Goal: Download file/media

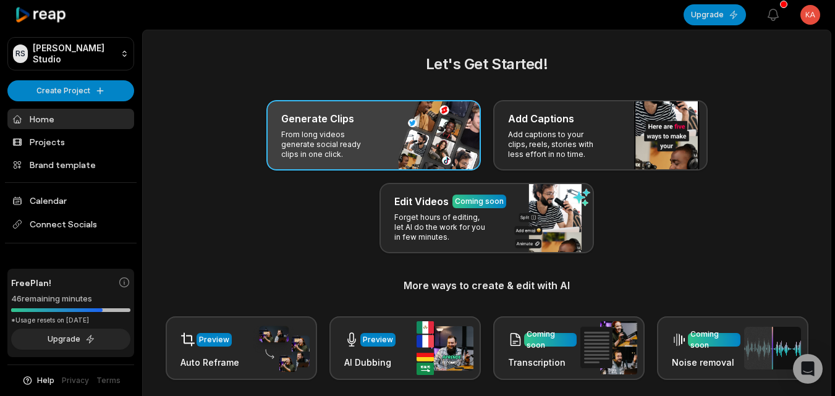
click at [310, 153] on p "From long videos generate social ready clips in one click." at bounding box center [329, 145] width 96 height 30
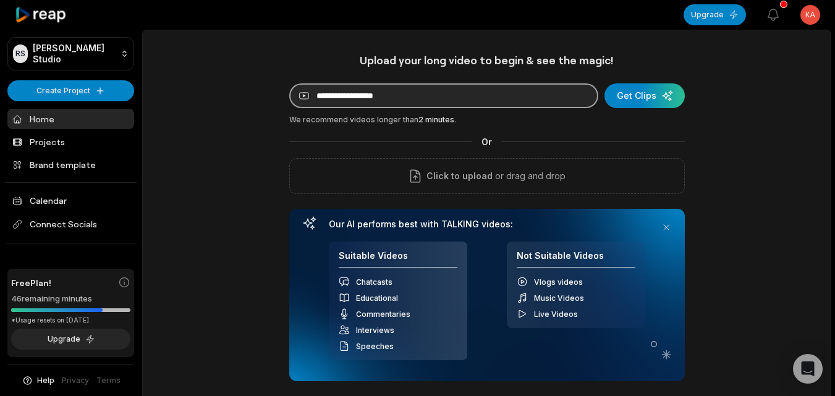
click at [380, 93] on input at bounding box center [443, 95] width 309 height 25
paste input "**********"
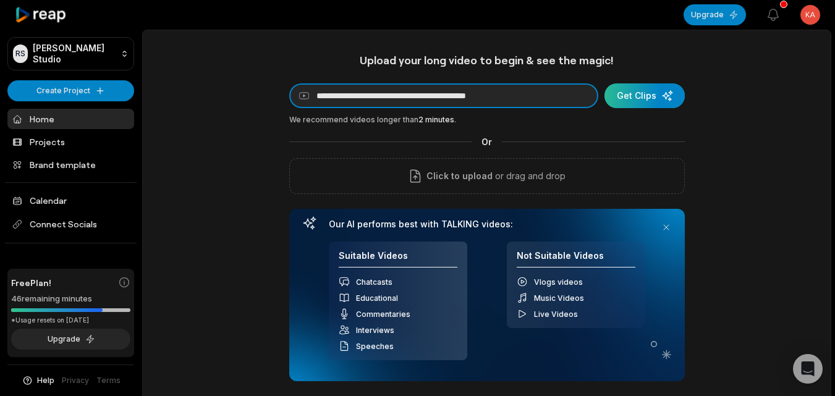
type input "**********"
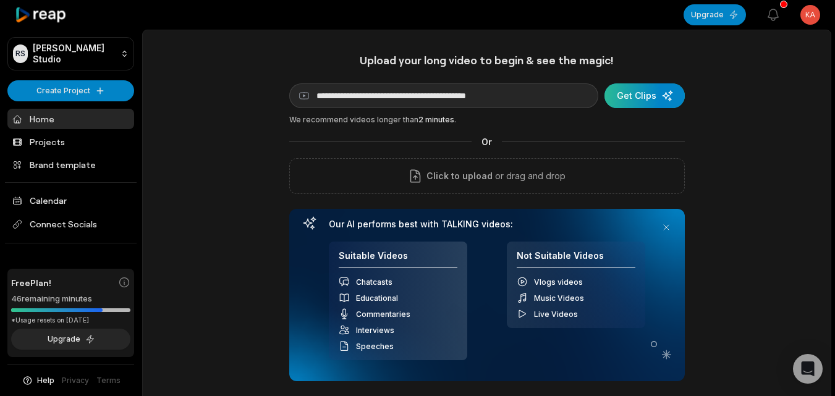
click at [623, 88] on div "submit" at bounding box center [644, 95] width 80 height 25
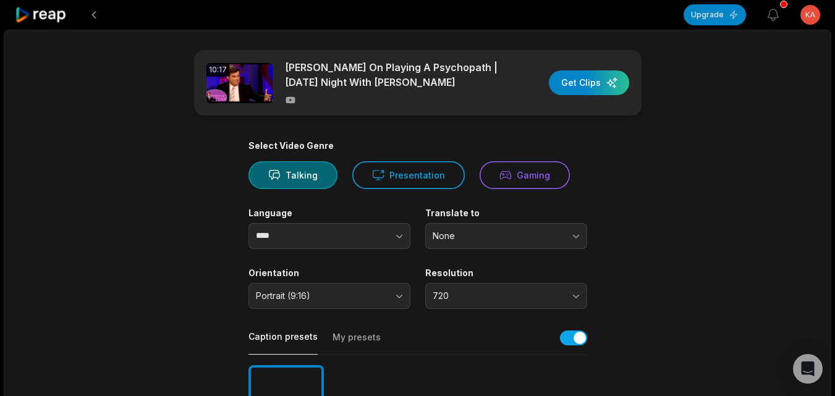
scroll to position [43, 0]
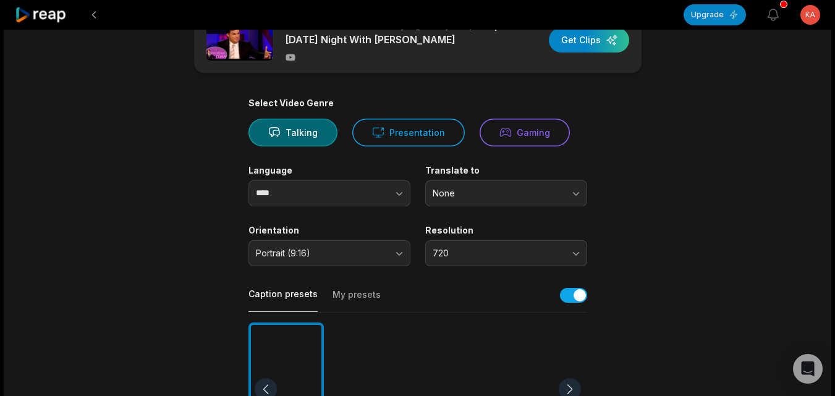
click at [467, 323] on div at bounding box center [461, 390] width 75 height 134
click at [443, 323] on div at bounding box center [461, 390] width 75 height 134
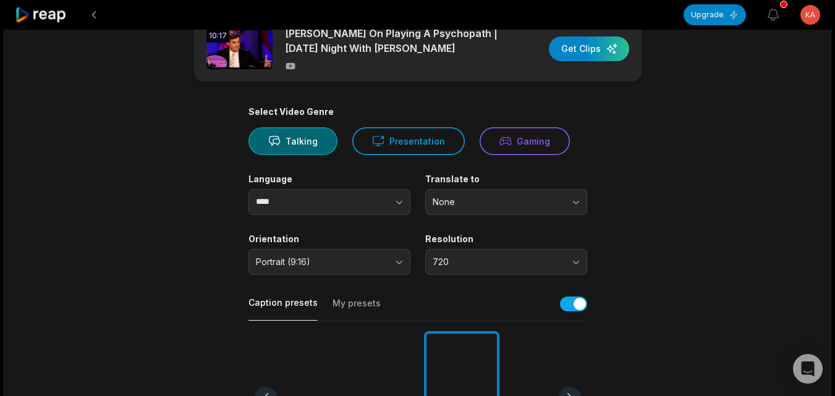
scroll to position [0, 0]
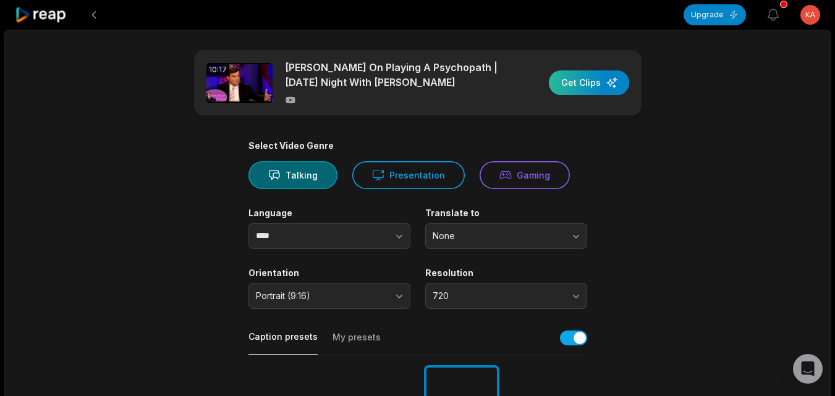
click at [595, 90] on div "button" at bounding box center [589, 82] width 80 height 25
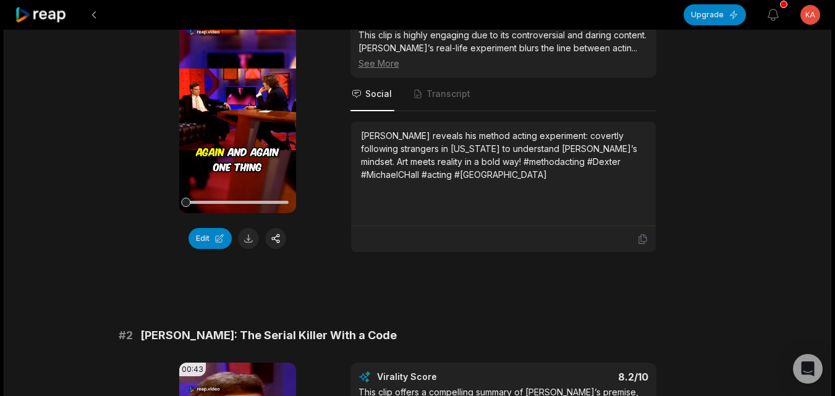
scroll to position [83, 0]
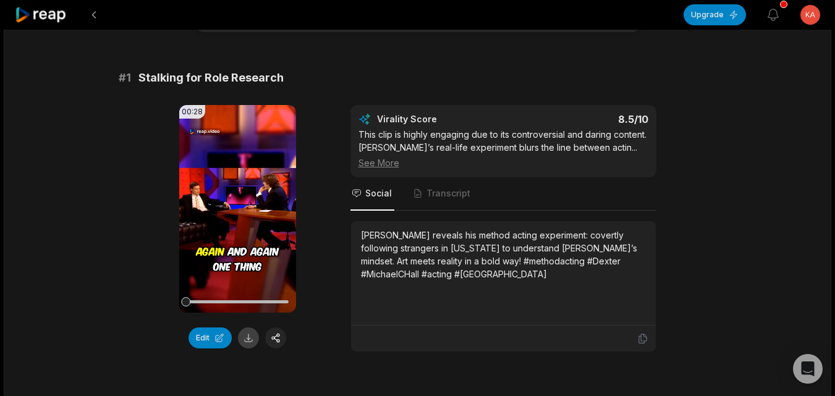
click at [253, 346] on button at bounding box center [248, 337] width 21 height 21
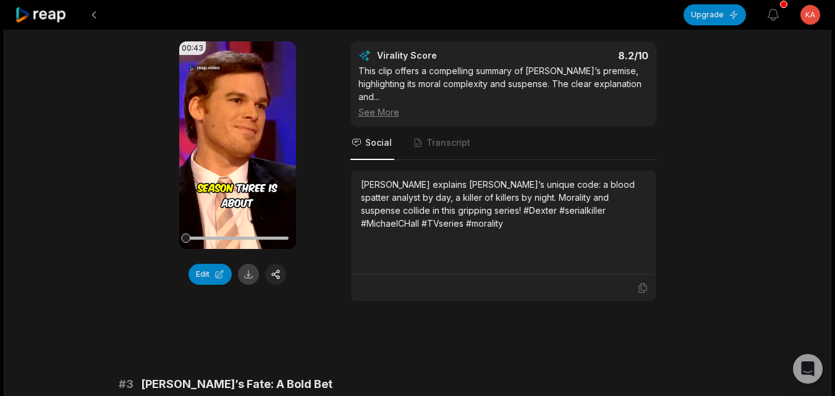
scroll to position [529, 0]
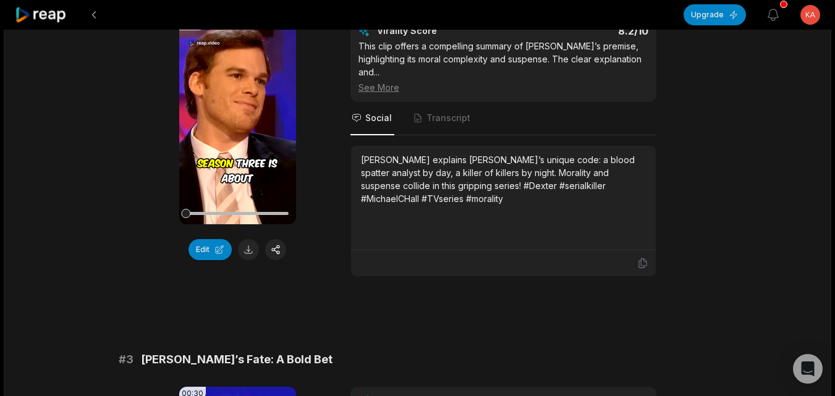
drag, startPoint x: 722, startPoint y: 132, endPoint x: 426, endPoint y: 216, distance: 307.2
click at [251, 250] on button at bounding box center [248, 249] width 21 height 21
click at [91, 15] on button at bounding box center [94, 15] width 22 height 22
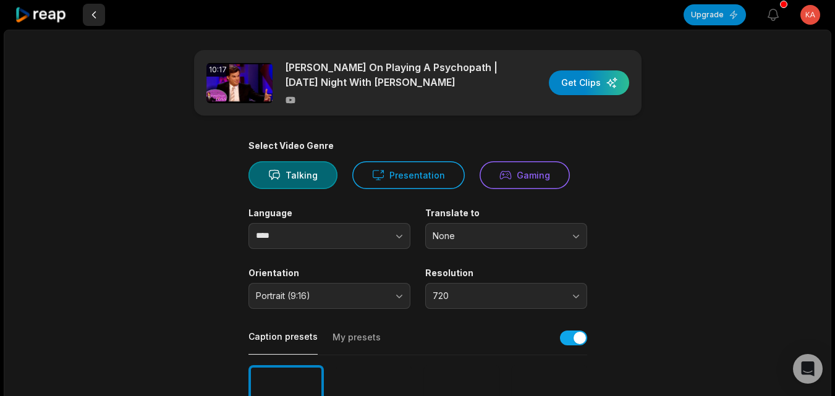
click at [91, 15] on button at bounding box center [94, 15] width 22 height 22
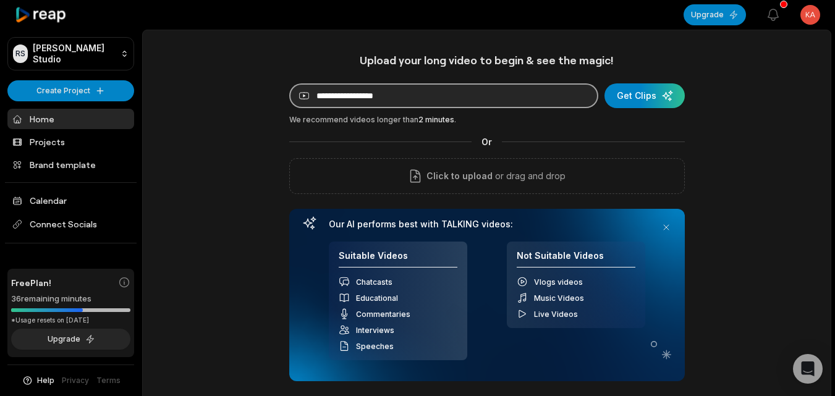
click at [339, 103] on input at bounding box center [443, 95] width 309 height 25
paste input "**********"
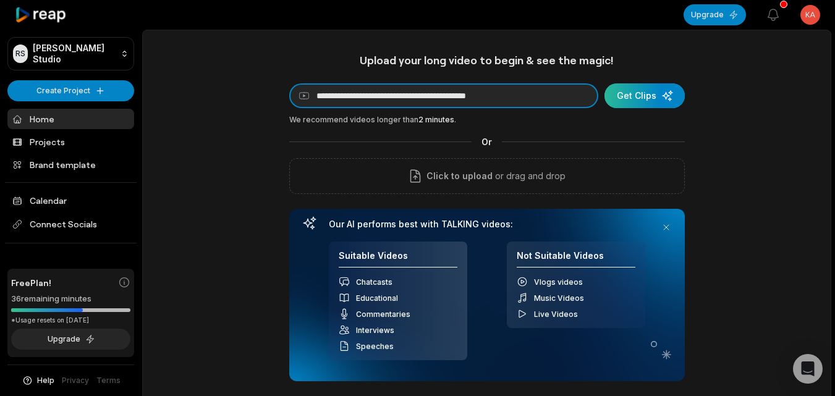
type input "**********"
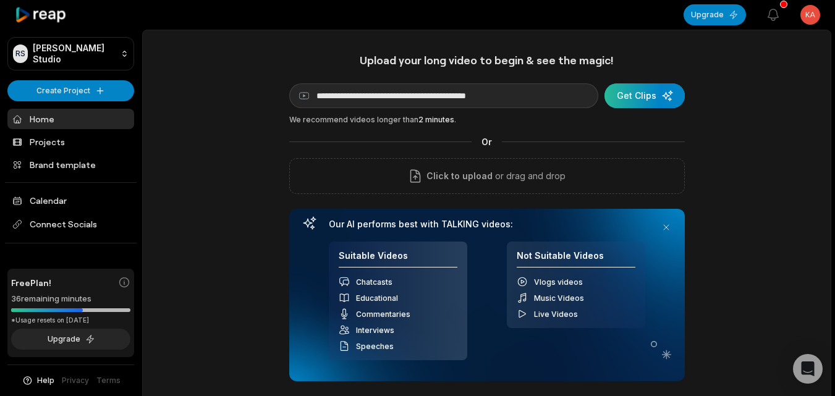
click at [621, 95] on div "submit" at bounding box center [644, 95] width 80 height 25
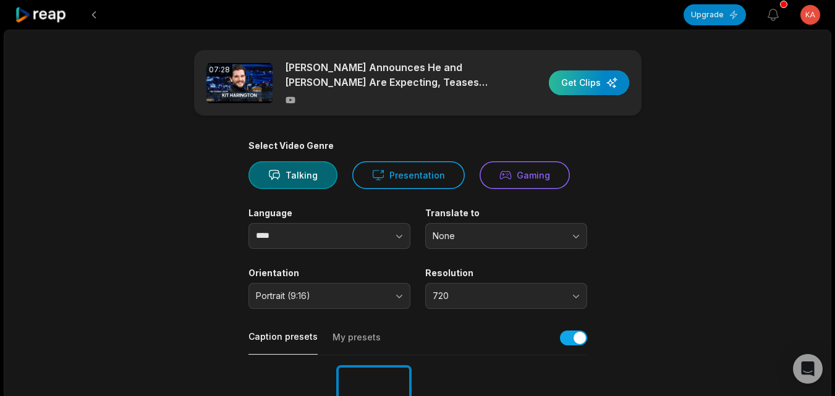
click at [603, 74] on div "button" at bounding box center [589, 82] width 80 height 25
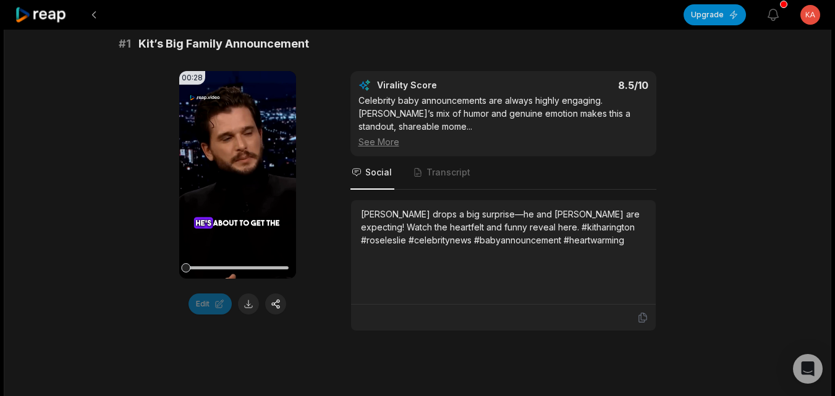
scroll to position [248, 0]
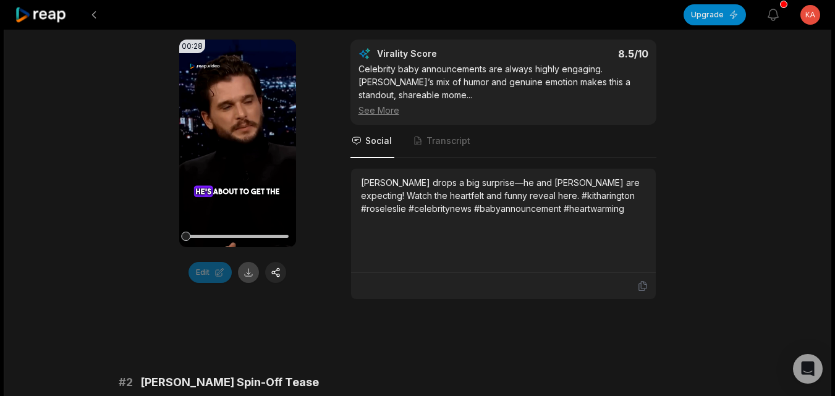
click at [255, 273] on button at bounding box center [248, 272] width 21 height 21
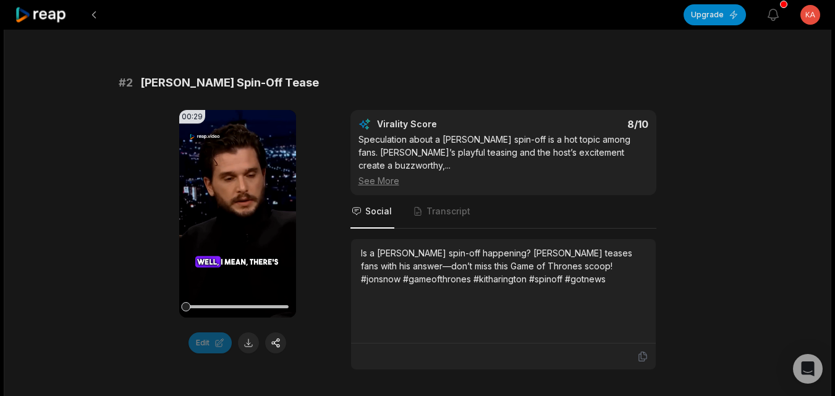
scroll to position [573, 0]
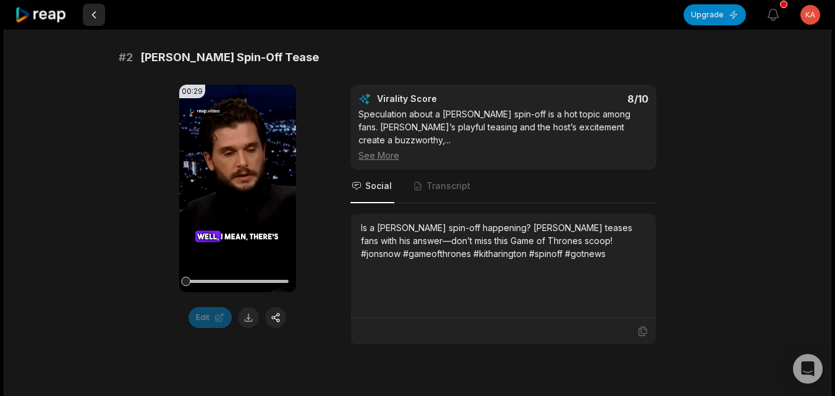
click at [95, 17] on button at bounding box center [94, 15] width 22 height 22
